Goal: Obtain resource: Download file/media

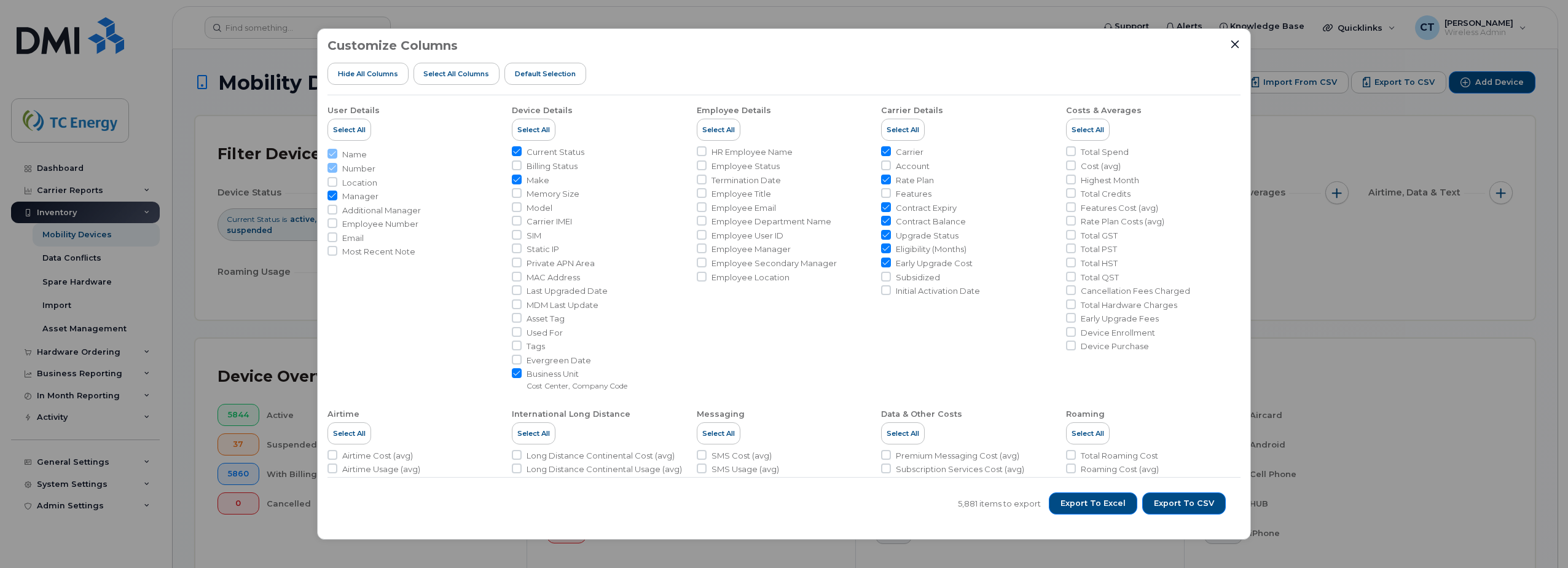
scroll to position [430, 0]
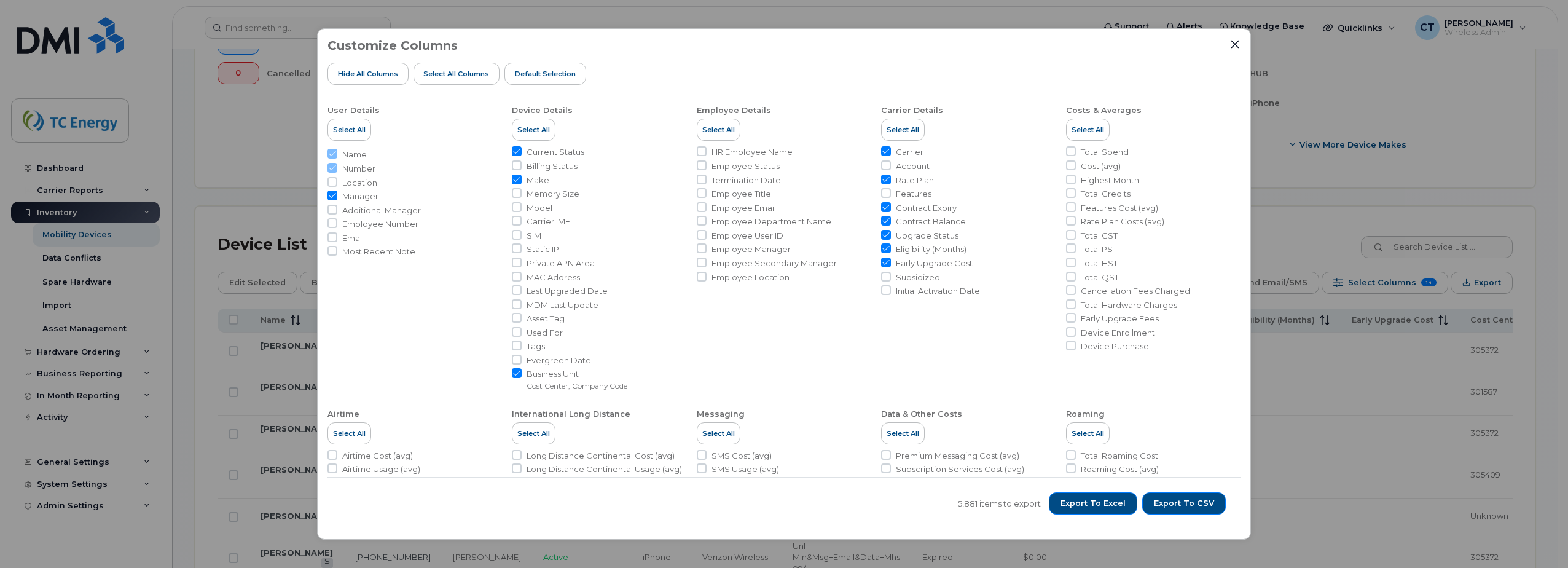
drag, startPoint x: 336, startPoint y: 239, endPoint x: 357, endPoint y: 235, distance: 21.4
click at [336, 239] on input "Email" at bounding box center [332, 237] width 10 height 10
checkbox input "true"
click at [516, 209] on input "Model" at bounding box center [516, 207] width 10 height 10
checkbox input "true"
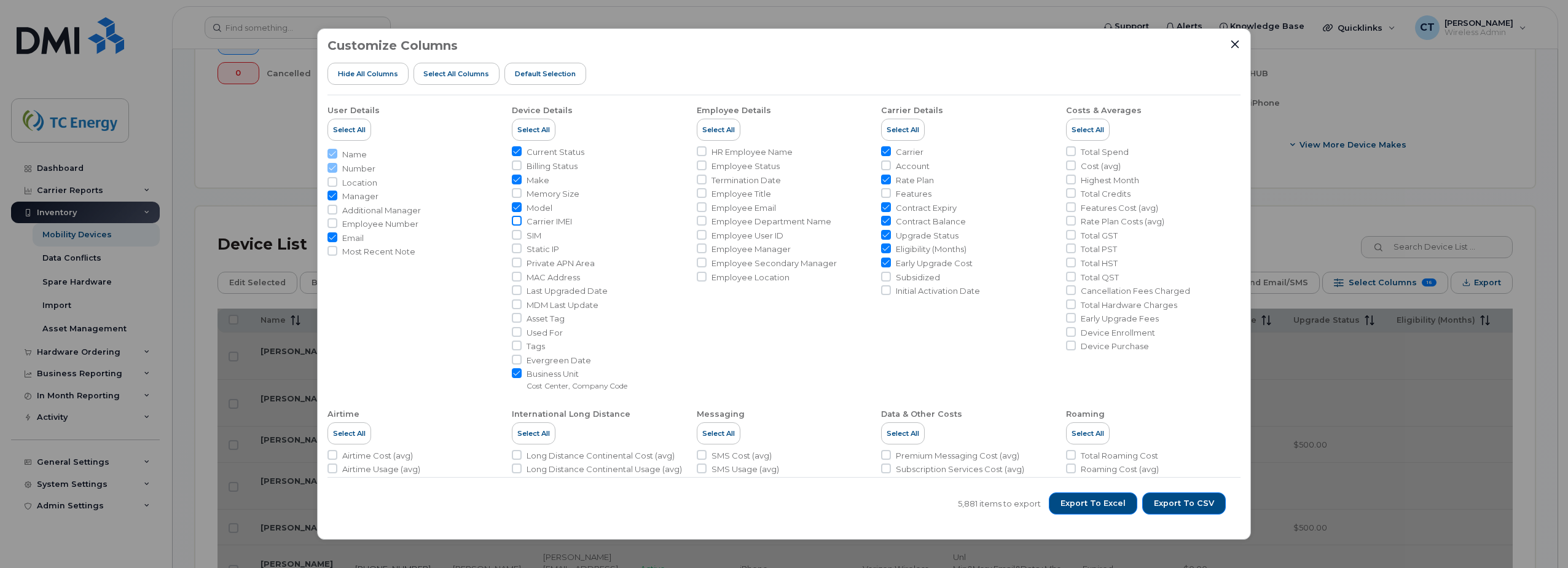
click at [519, 219] on input "Carrier IMEI" at bounding box center [516, 221] width 10 height 10
checkbox input "true"
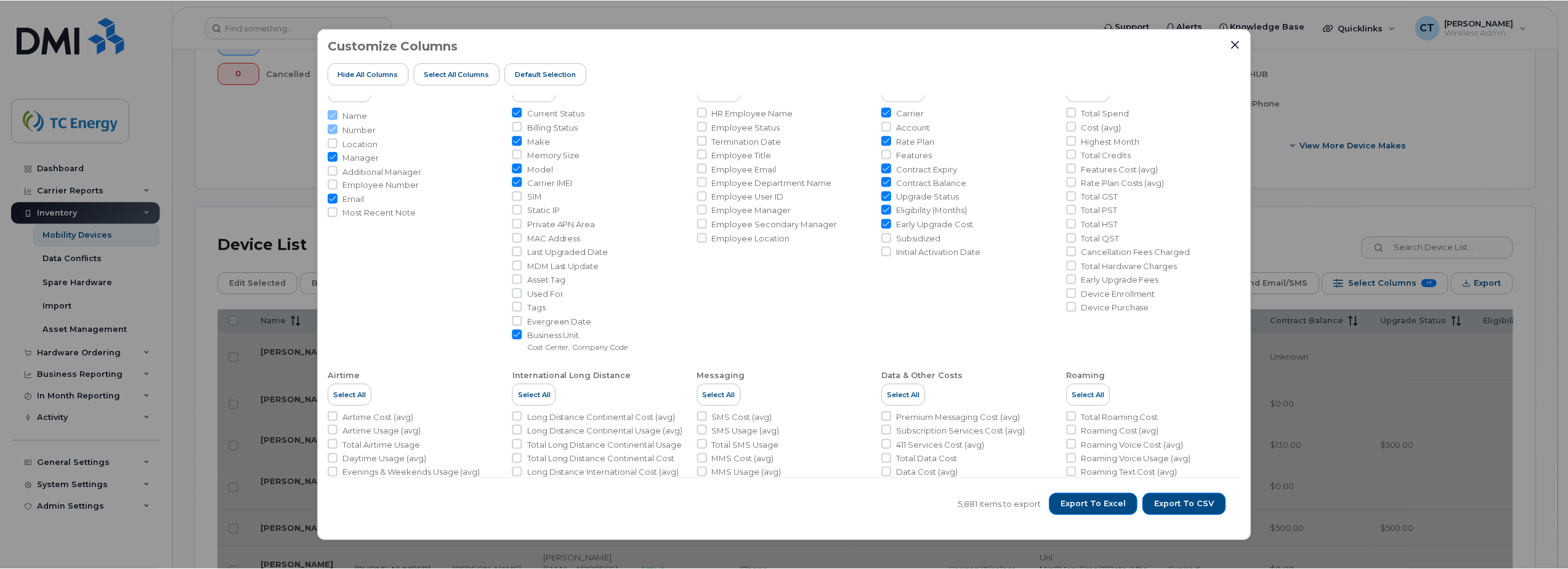
scroll to position [61, 0]
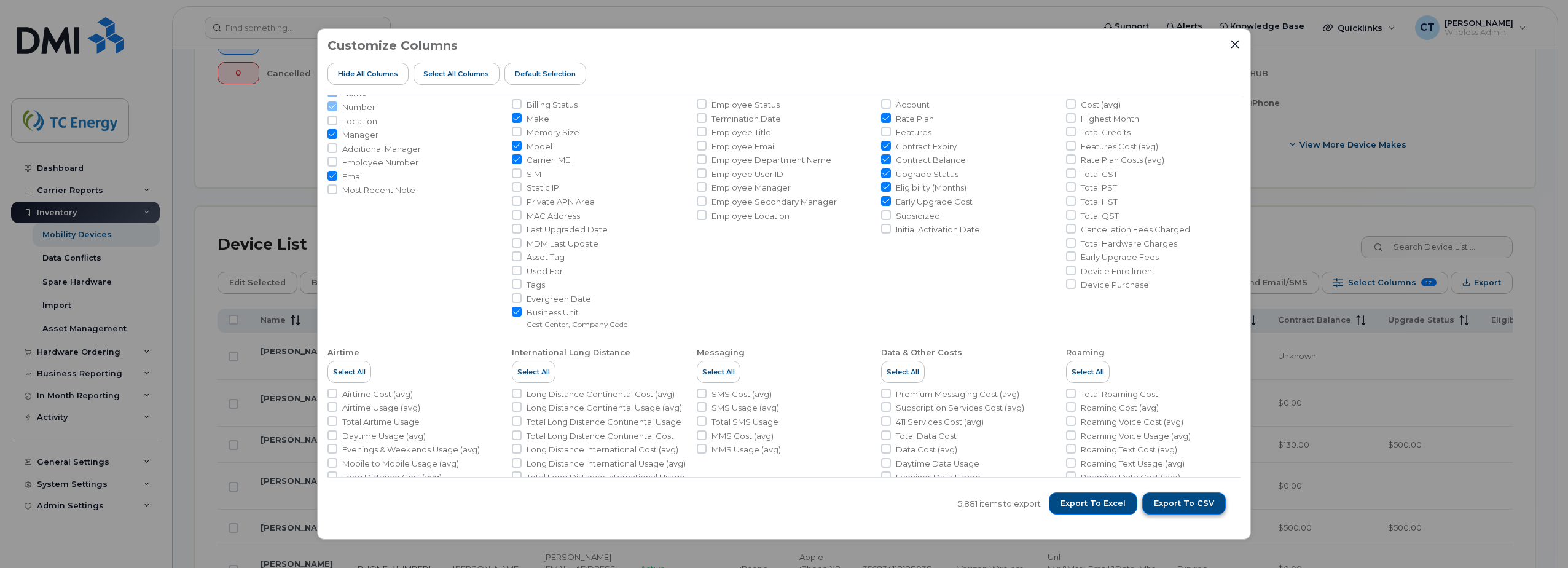
click at [1174, 508] on span "Export to CSV" at bounding box center [1184, 503] width 60 height 11
click at [258, 30] on div "Customize Columns Hide All Columns Select all Columns Default Selection User De…" at bounding box center [784, 284] width 1568 height 568
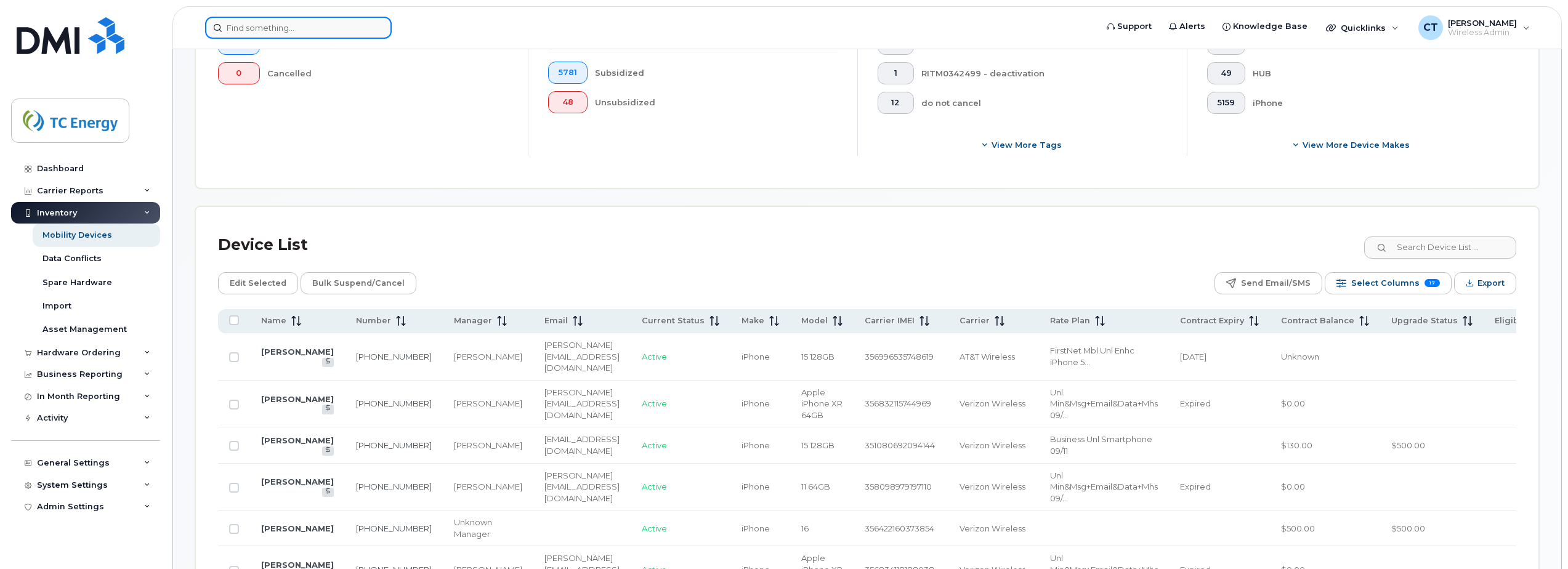
click at [265, 30] on input at bounding box center [299, 28] width 186 height 22
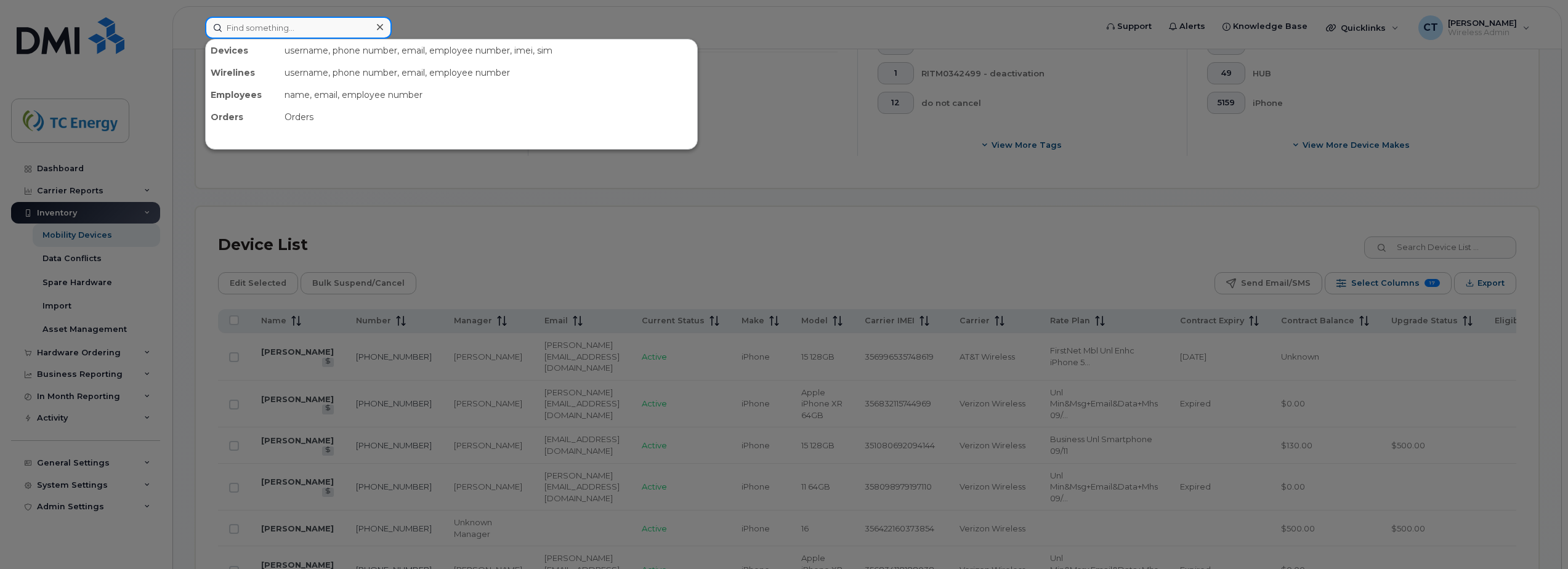
paste input "4034649369"
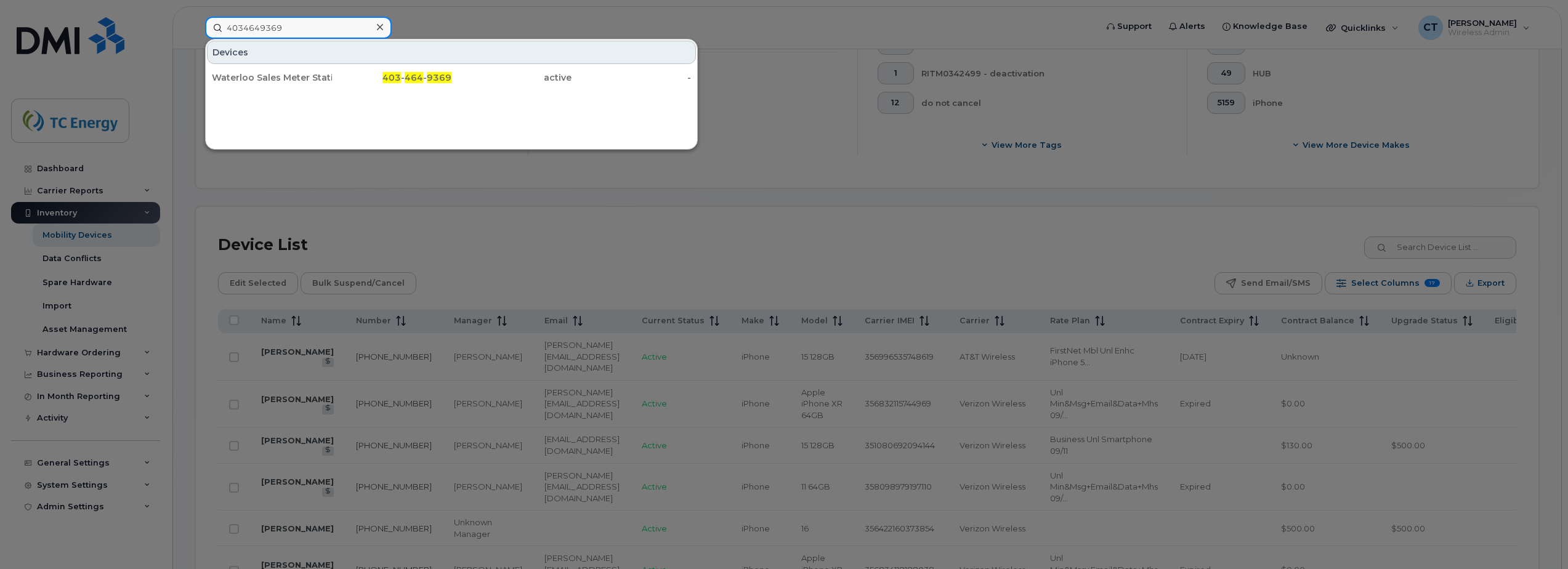
type input "4034649369"
click at [790, 163] on div at bounding box center [784, 284] width 1568 height 569
